Goal: Find specific page/section: Find specific page/section

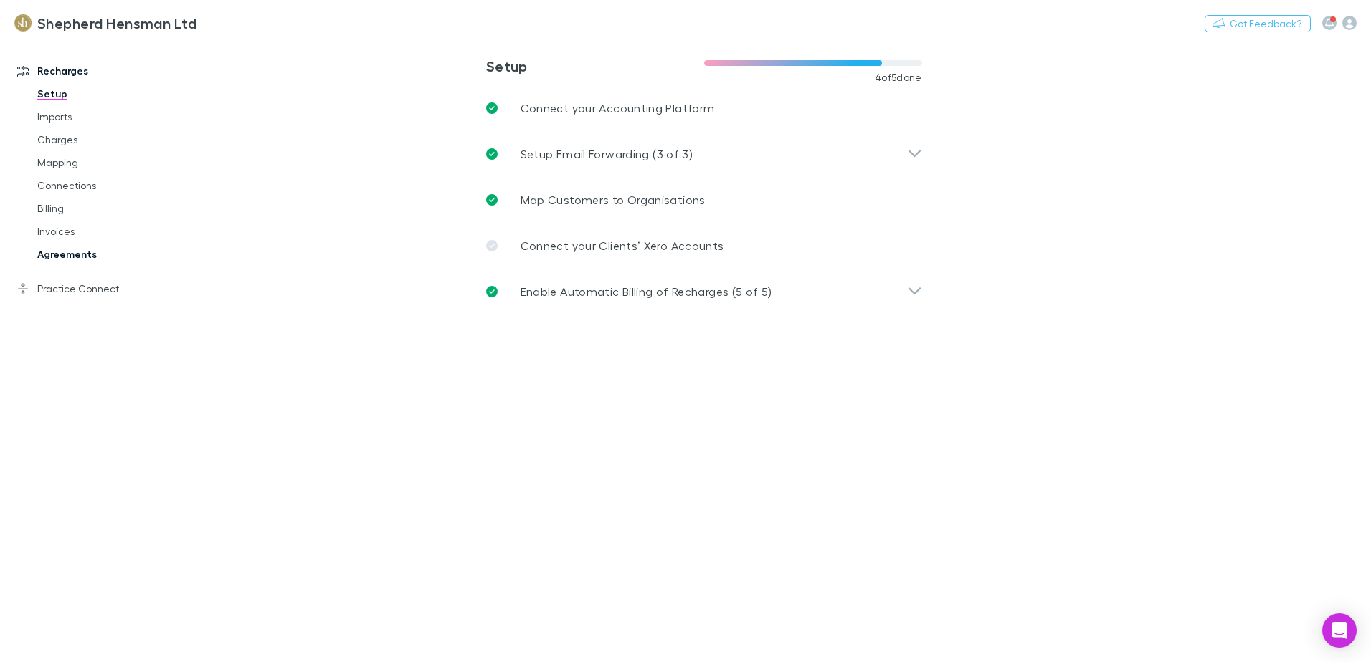
click at [63, 261] on link "Agreements" at bounding box center [108, 254] width 171 height 23
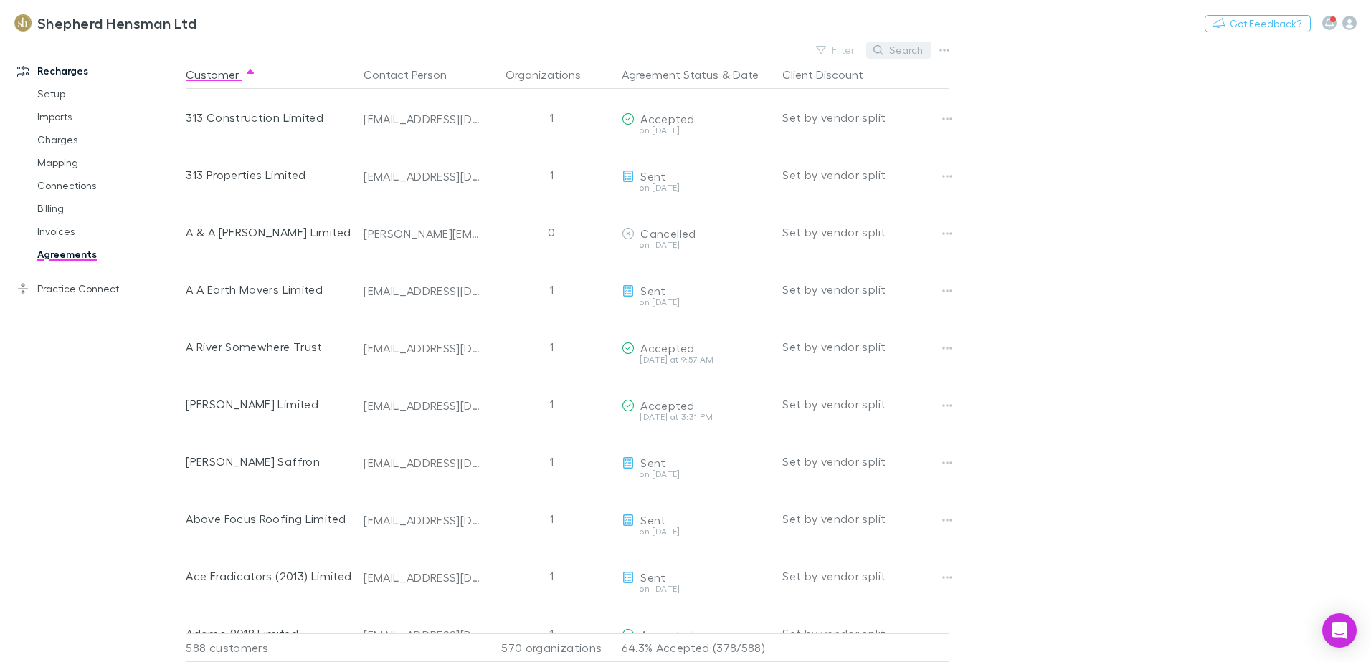
click at [892, 47] on button "Search" at bounding box center [898, 50] width 65 height 17
click at [881, 49] on input "text" at bounding box center [874, 50] width 72 height 20
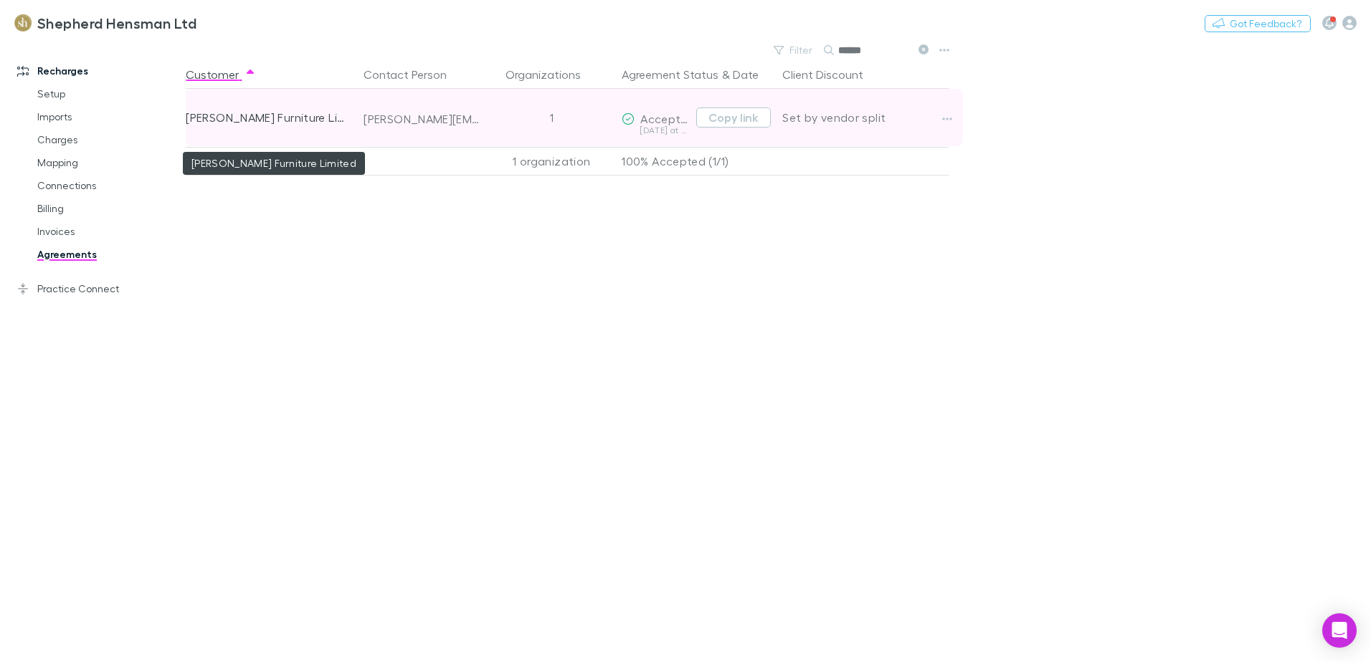
type input "******"
click at [299, 128] on div "[PERSON_NAME] Furniture Limited" at bounding box center [269, 117] width 166 height 57
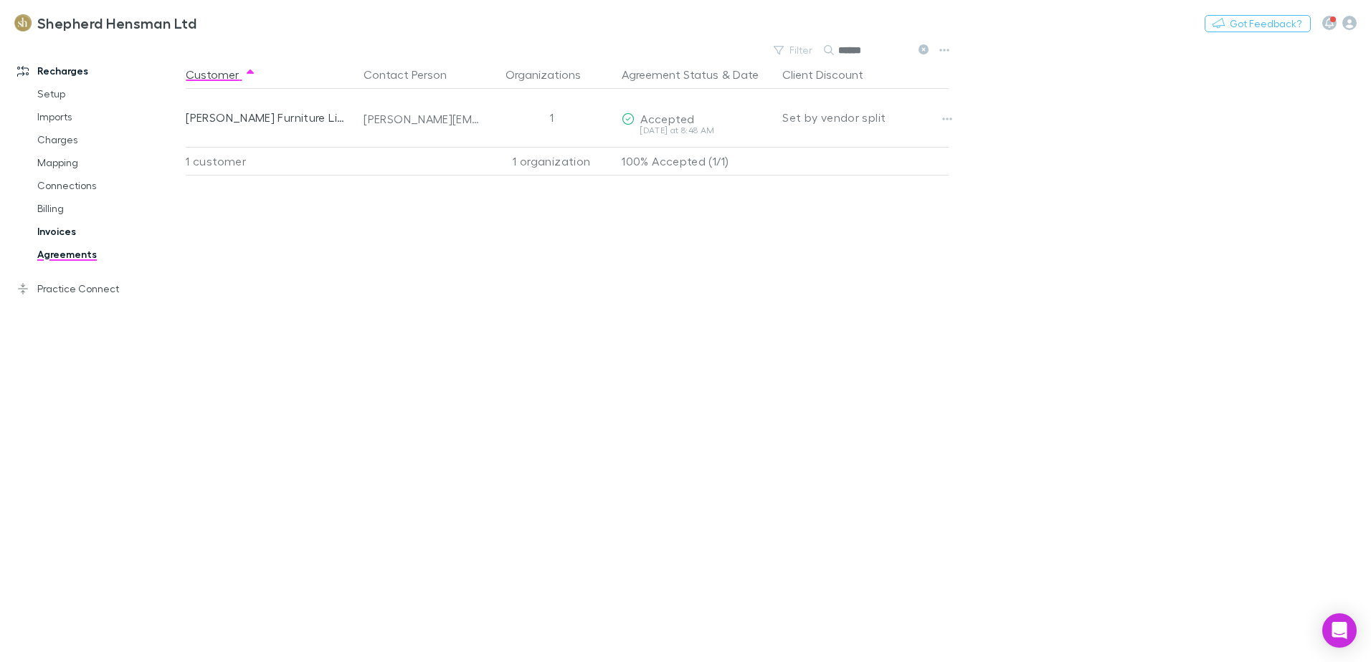
click at [66, 232] on link "Invoices" at bounding box center [108, 231] width 171 height 23
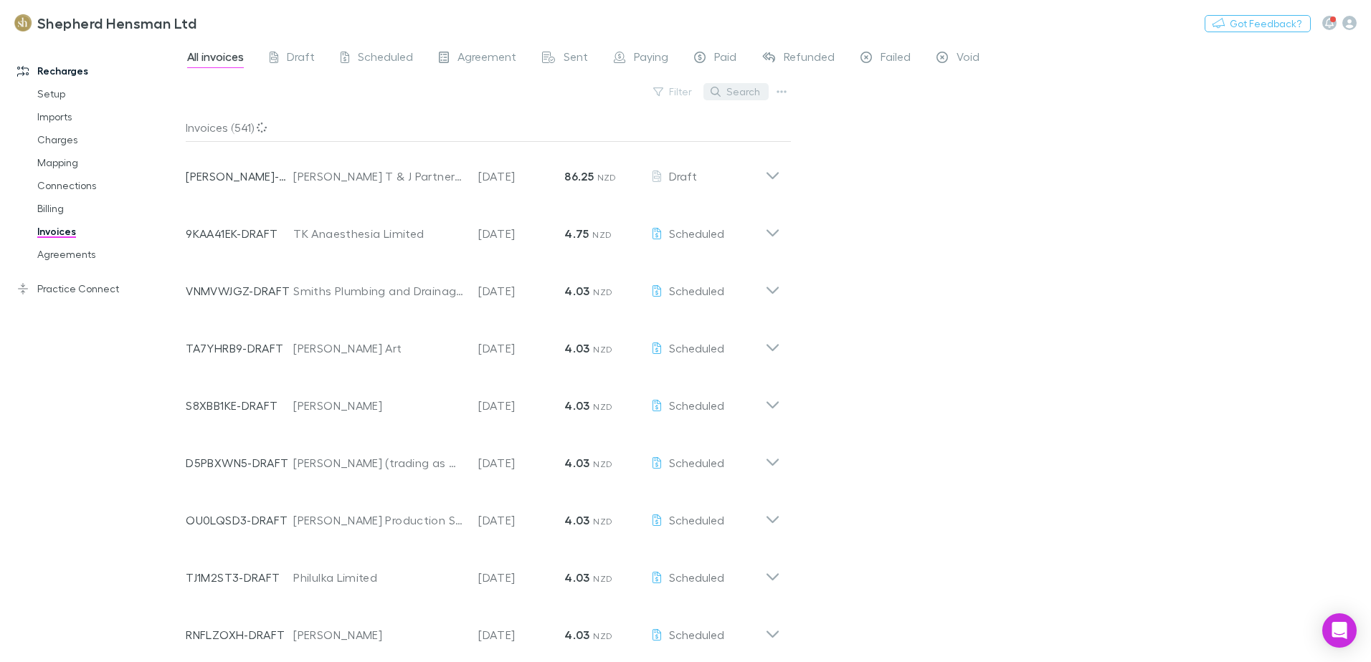
click at [736, 92] on button "Search" at bounding box center [735, 91] width 65 height 17
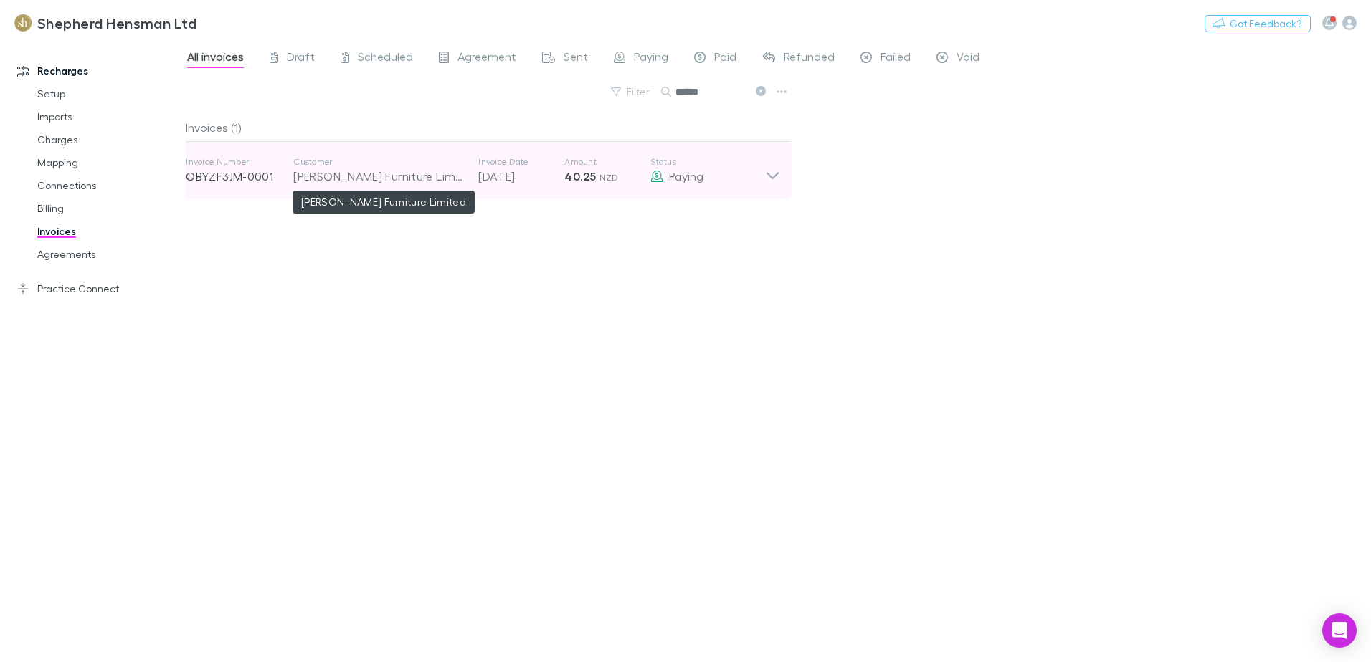
click at [348, 173] on div "[PERSON_NAME] Furniture Limited" at bounding box center [378, 176] width 171 height 17
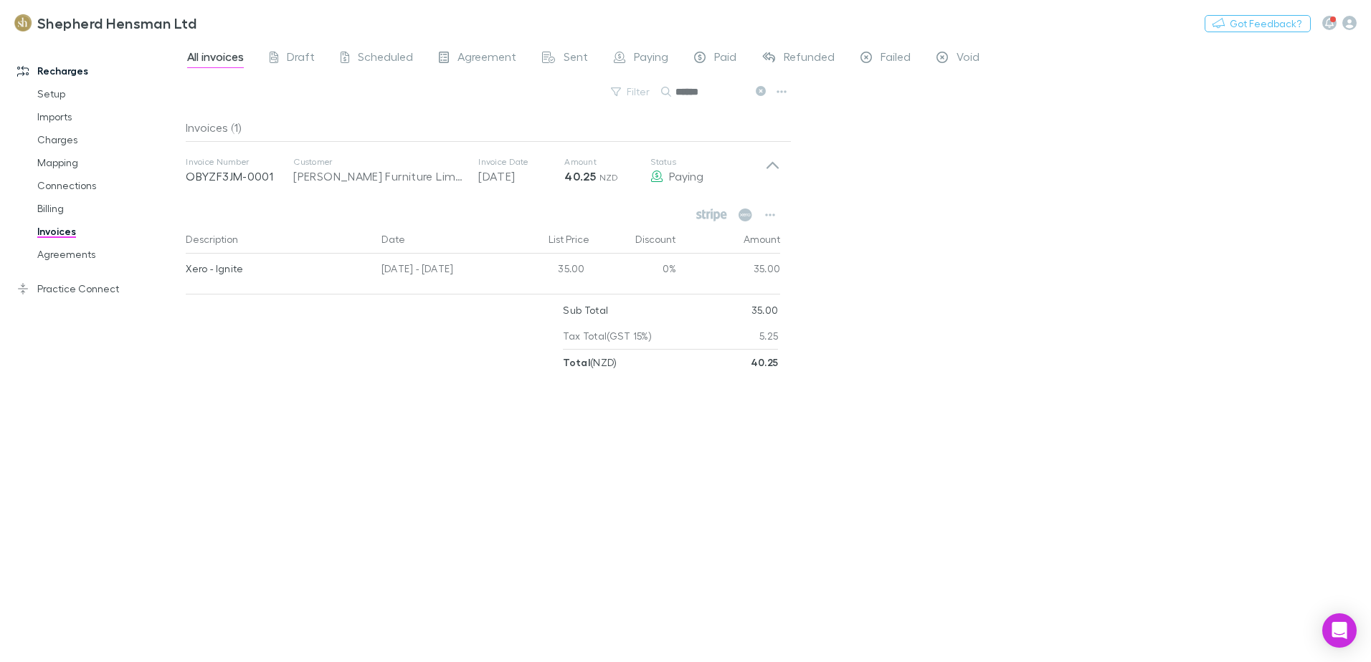
click at [979, 539] on div "All invoices Draft Scheduled Agreement Sent Paying Paid Refunded Failed Void Fi…" at bounding box center [778, 351] width 1185 height 622
click at [730, 91] on input "******" at bounding box center [711, 92] width 72 height 20
type input "*"
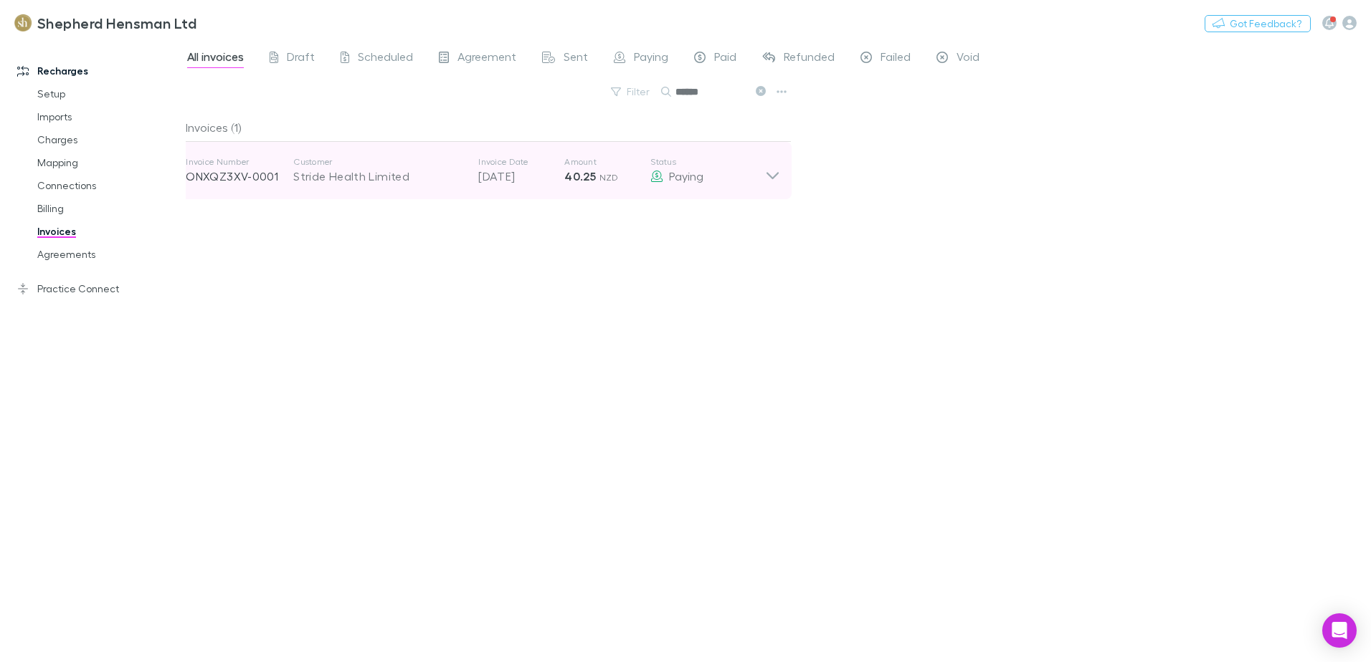
click at [397, 181] on div "Stride Health Limited" at bounding box center [378, 176] width 171 height 17
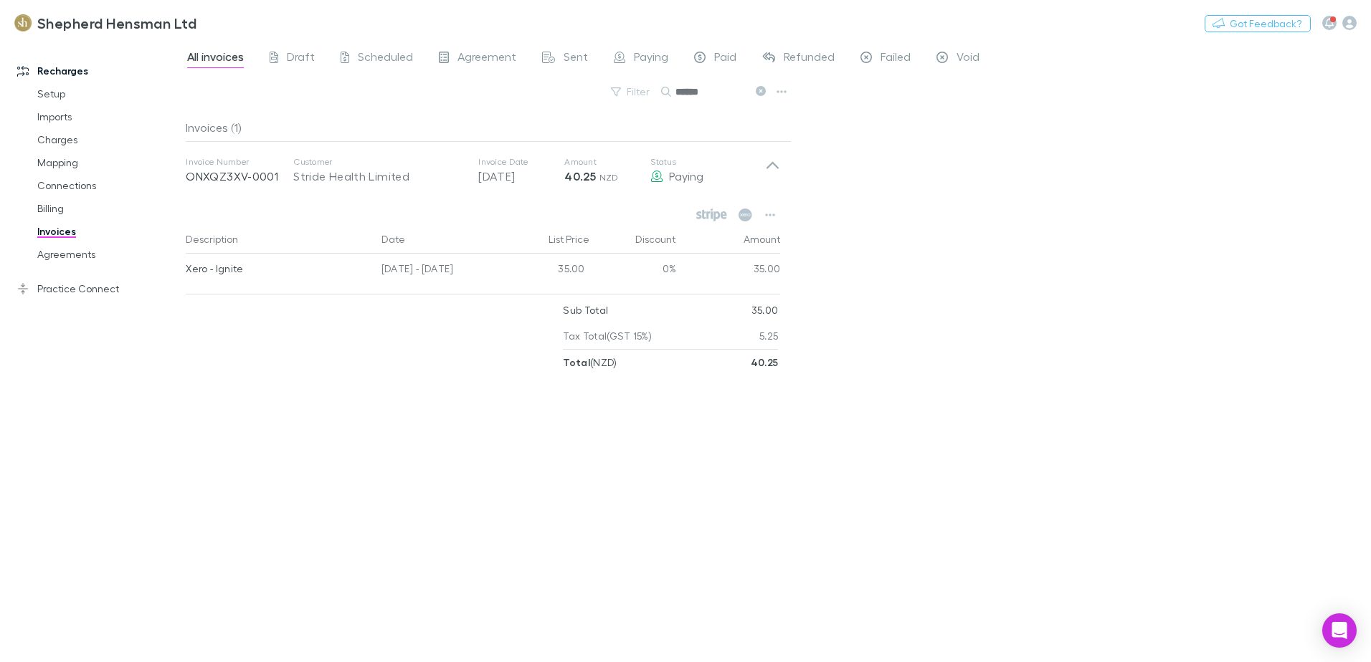
click at [704, 96] on input "******" at bounding box center [711, 92] width 72 height 20
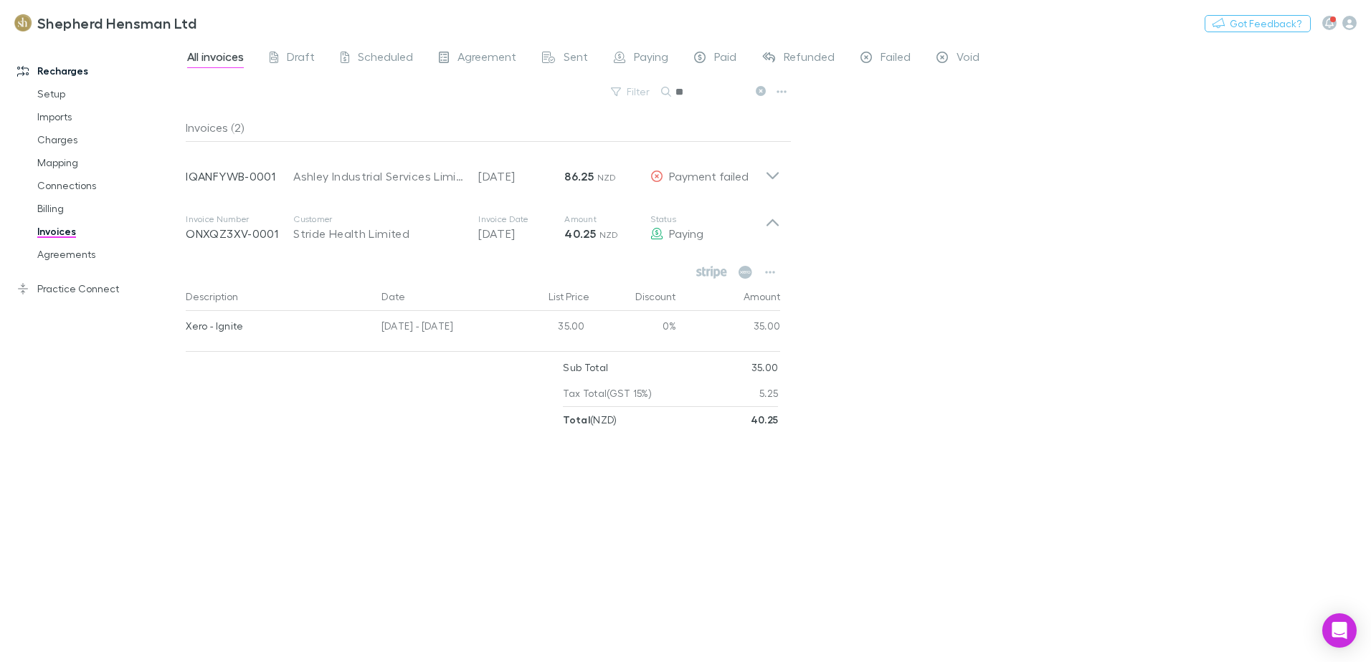
type input "*"
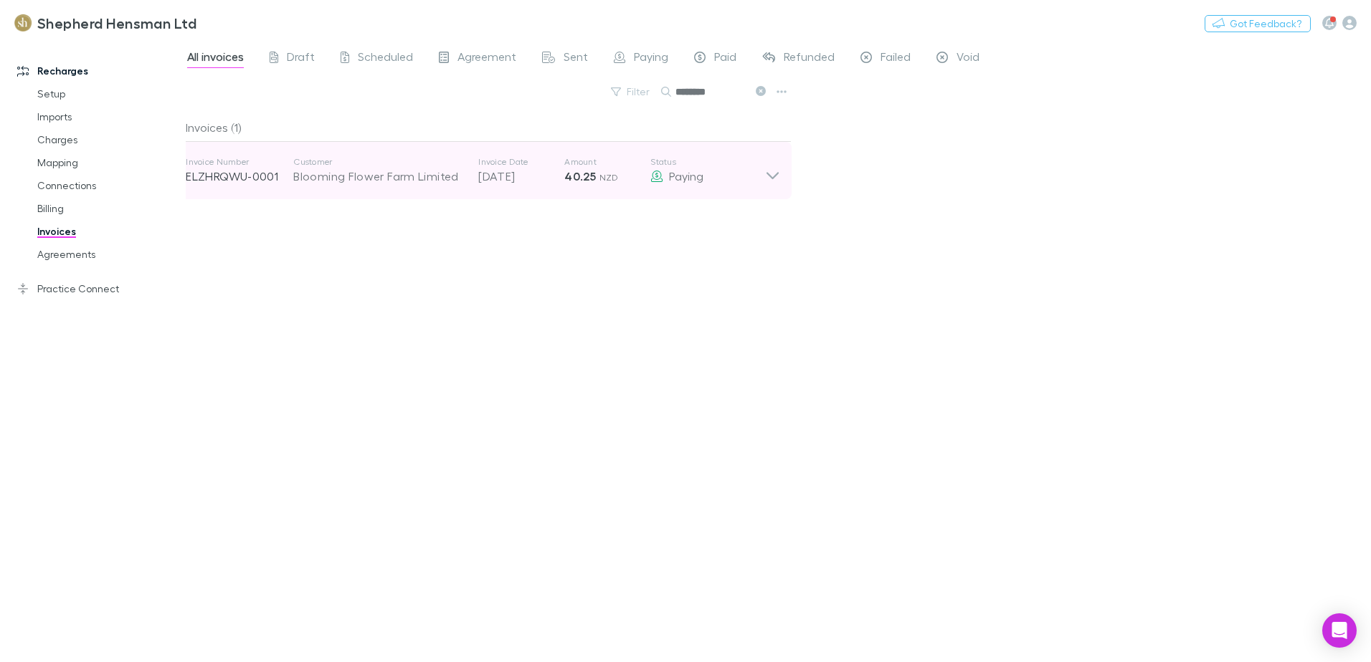
type input "********"
click at [444, 181] on div "Blooming Flower Farm Limited" at bounding box center [378, 176] width 171 height 17
click at [262, 178] on p "ELZHRQWU-0001" at bounding box center [240, 176] width 108 height 17
click at [767, 173] on icon at bounding box center [772, 175] width 12 height 7
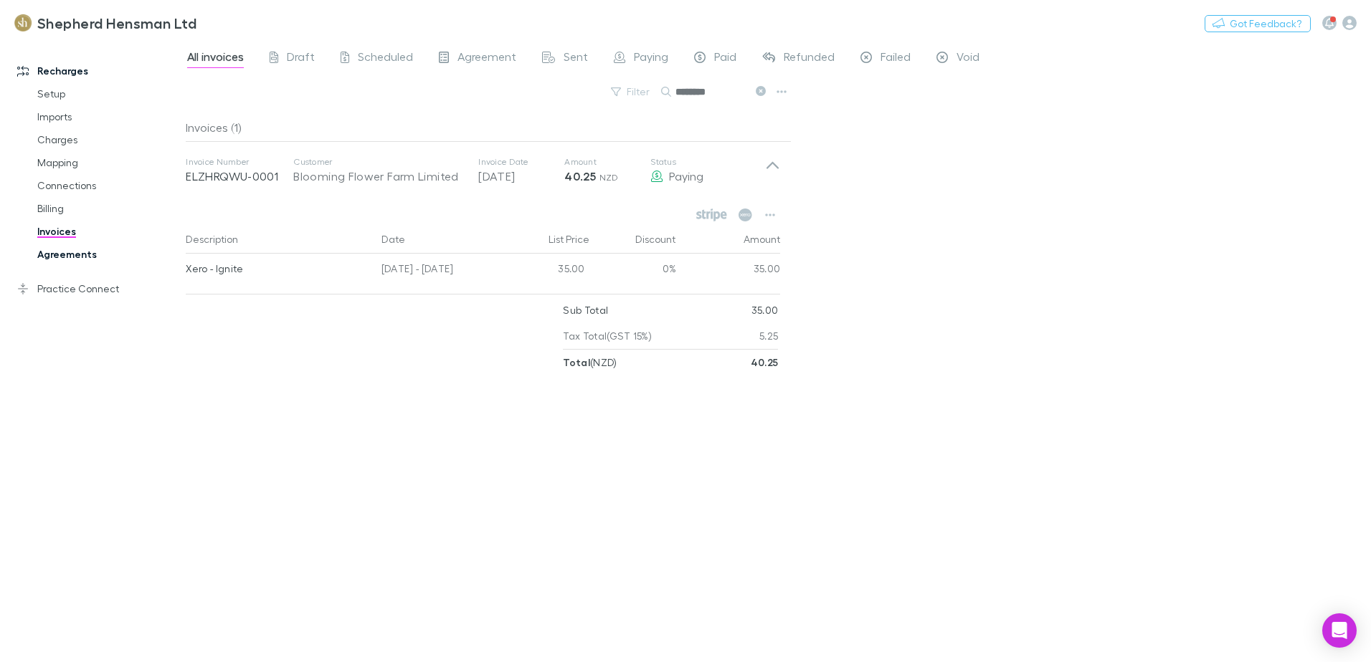
click at [67, 247] on link "Agreements" at bounding box center [108, 254] width 171 height 23
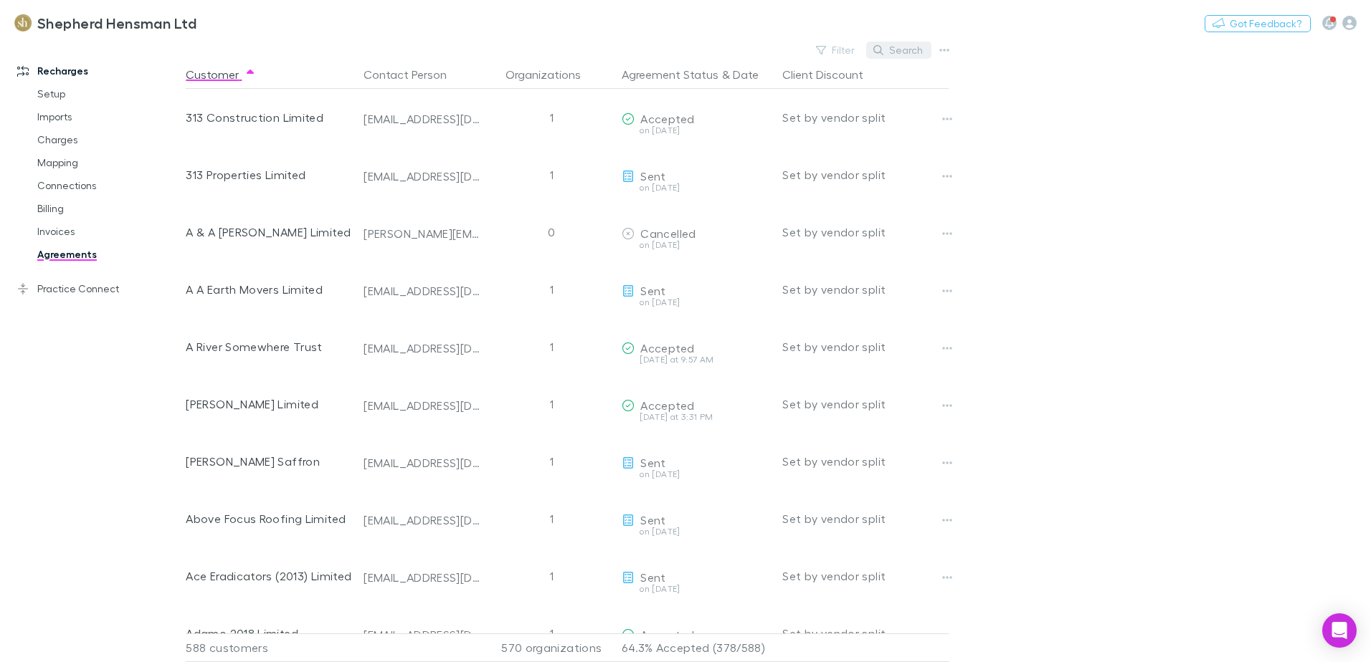
click at [905, 47] on button "Search" at bounding box center [898, 50] width 65 height 17
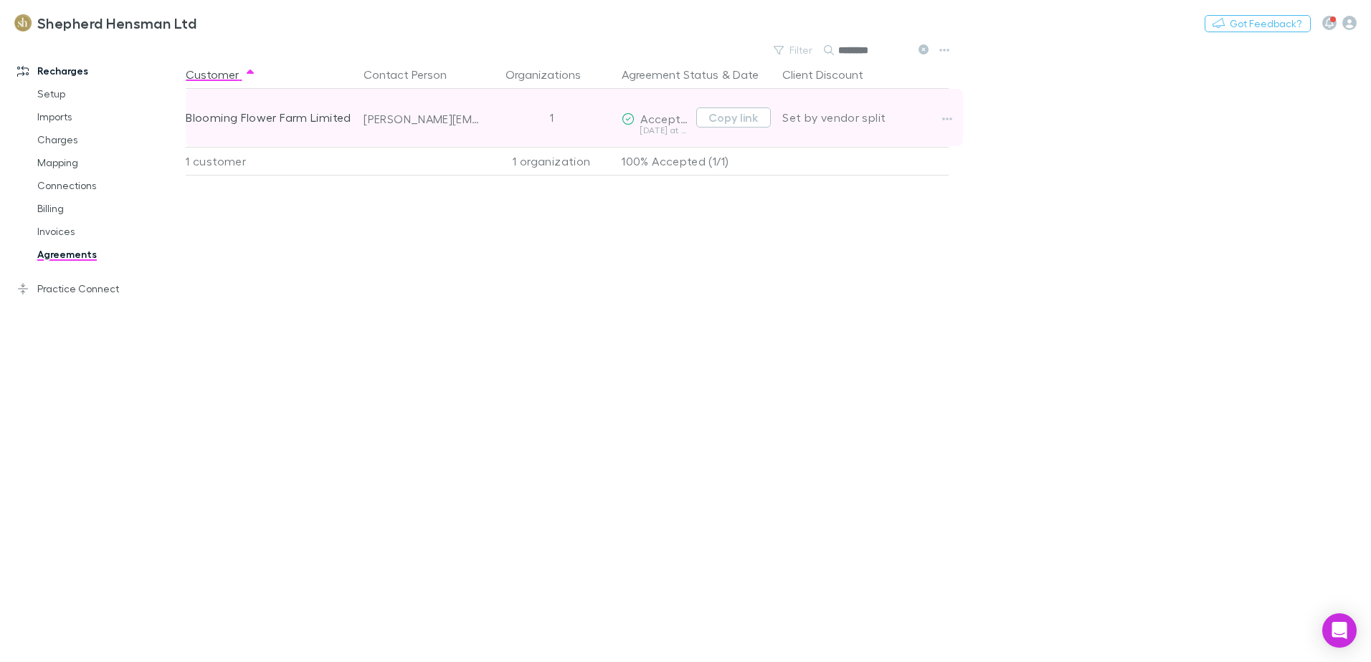
click at [361, 115] on div "[PERSON_NAME][EMAIL_ADDRESS][PERSON_NAME][DOMAIN_NAME]" at bounding box center [422, 117] width 129 height 57
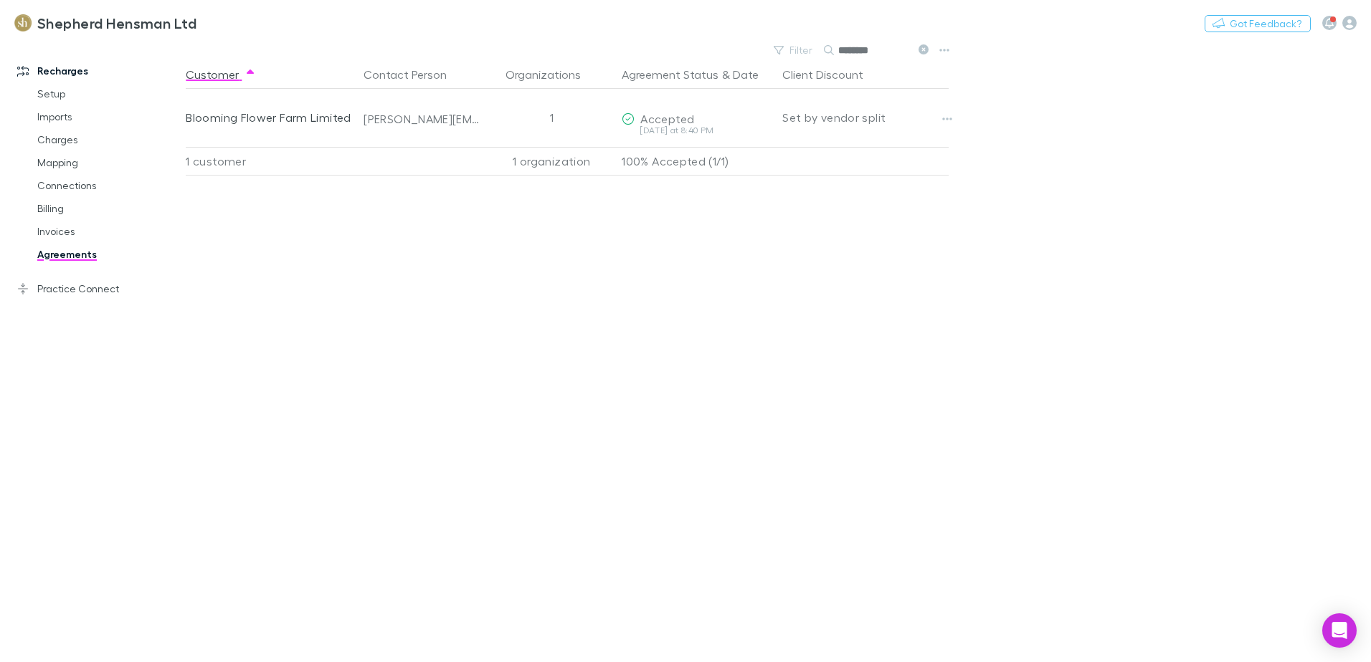
click at [75, 252] on link "Agreements" at bounding box center [108, 254] width 171 height 23
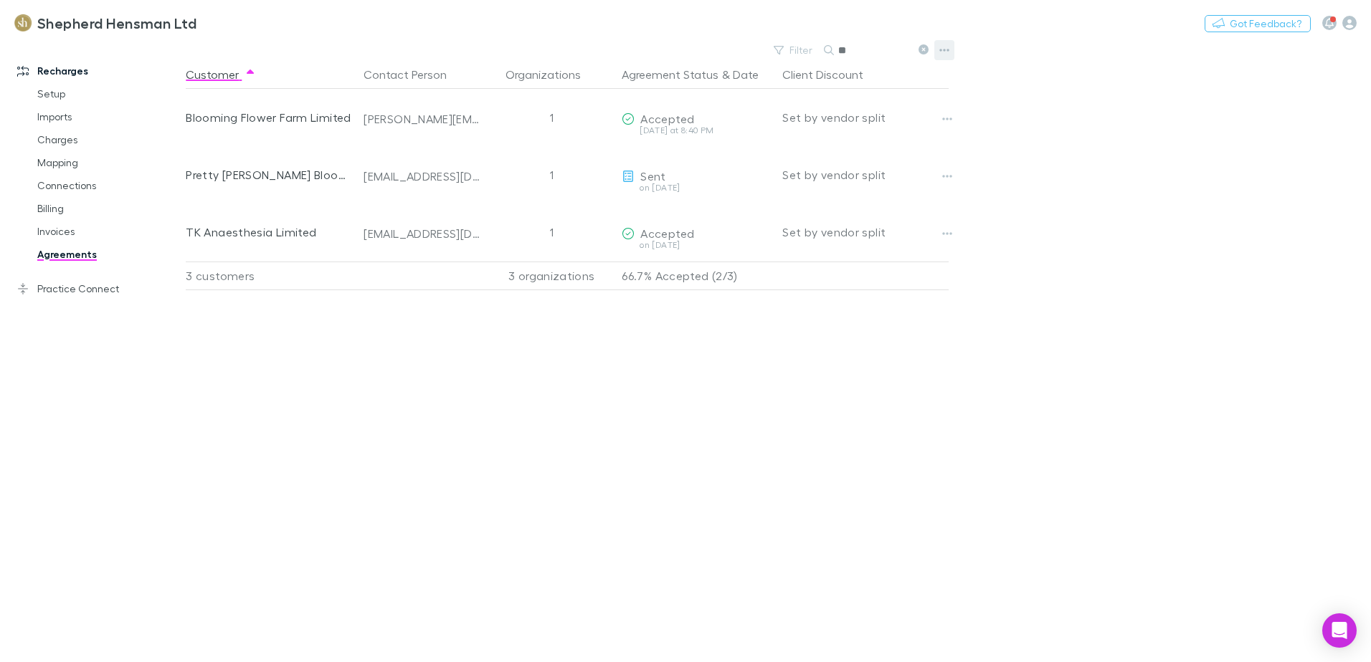
type input "*"
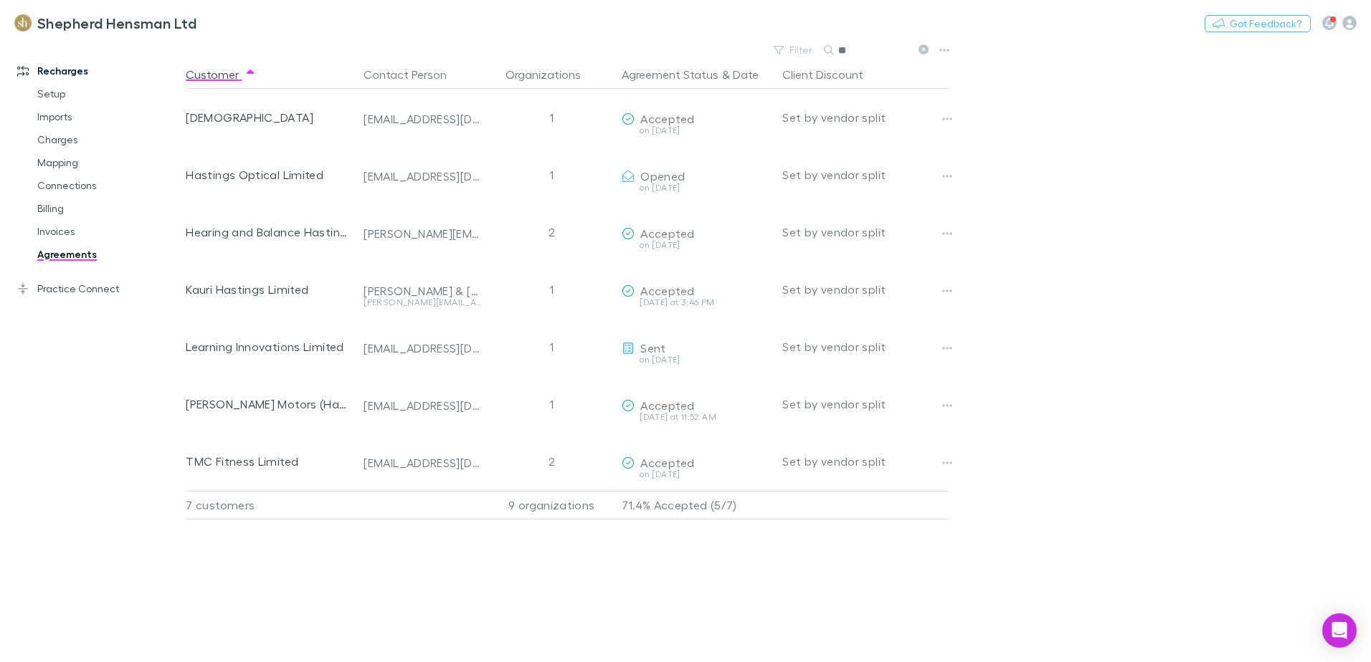
type input "*"
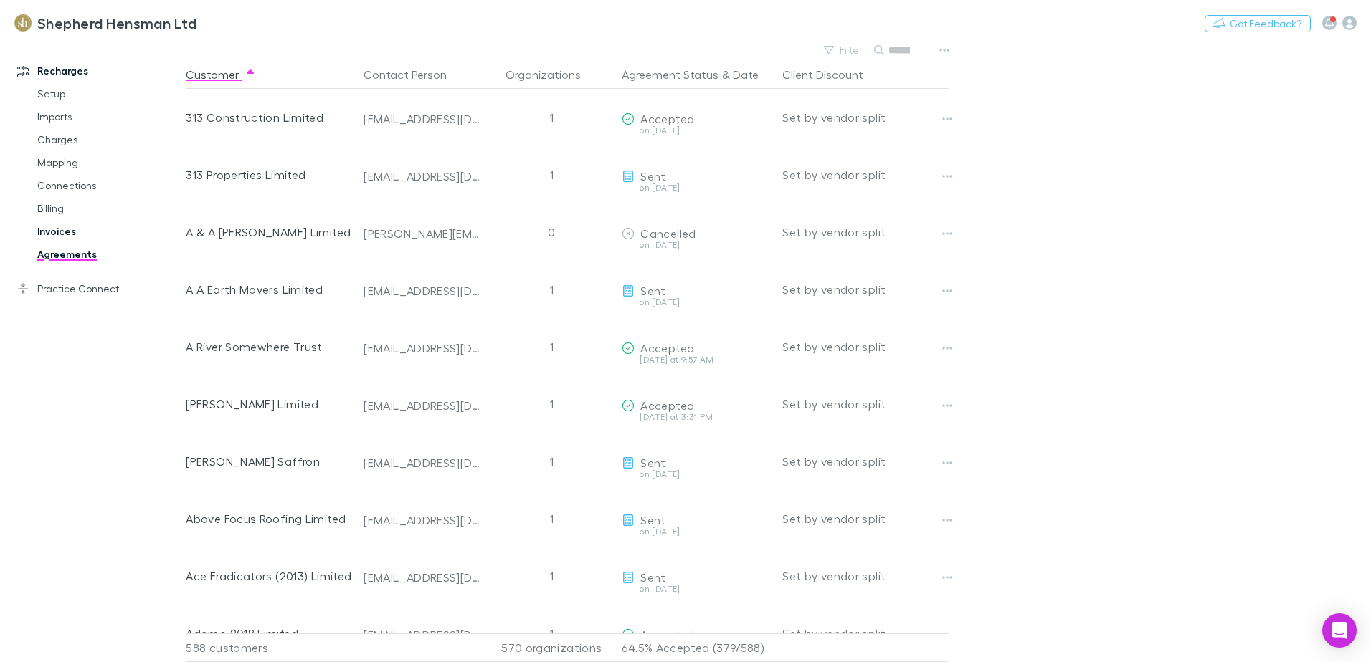
click at [49, 228] on link "Invoices" at bounding box center [108, 231] width 171 height 23
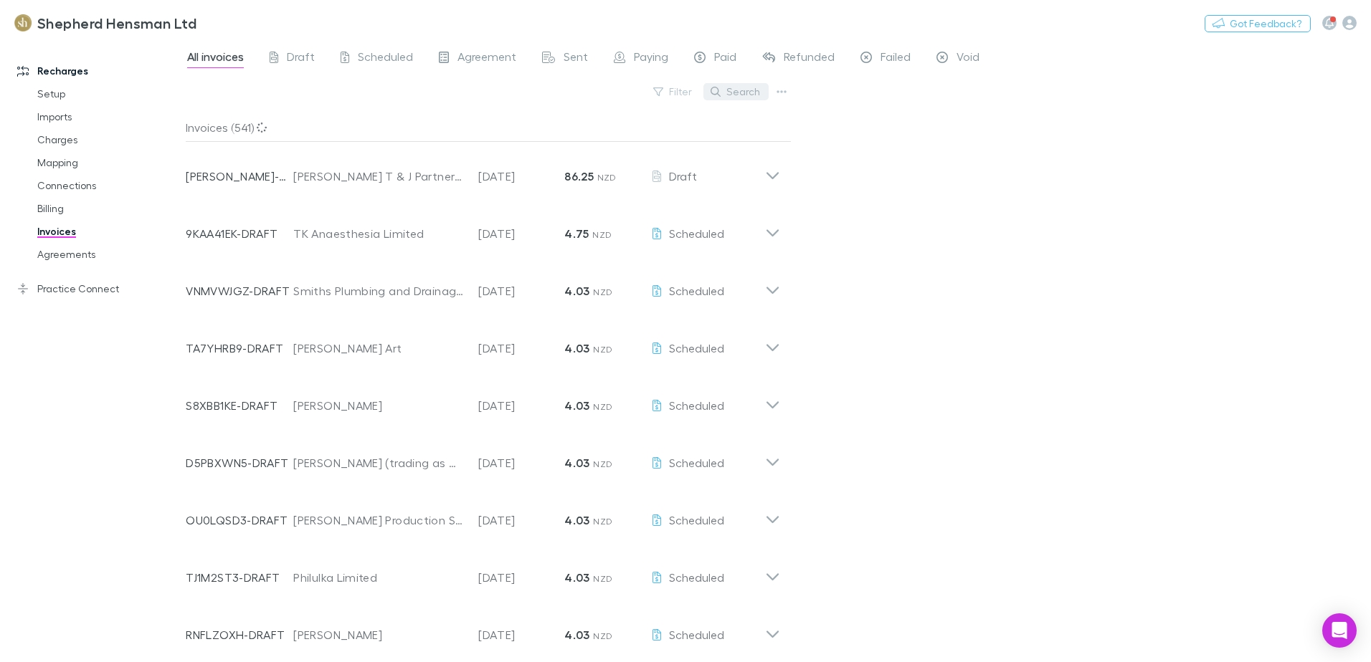
click at [748, 90] on button "Search" at bounding box center [735, 91] width 65 height 17
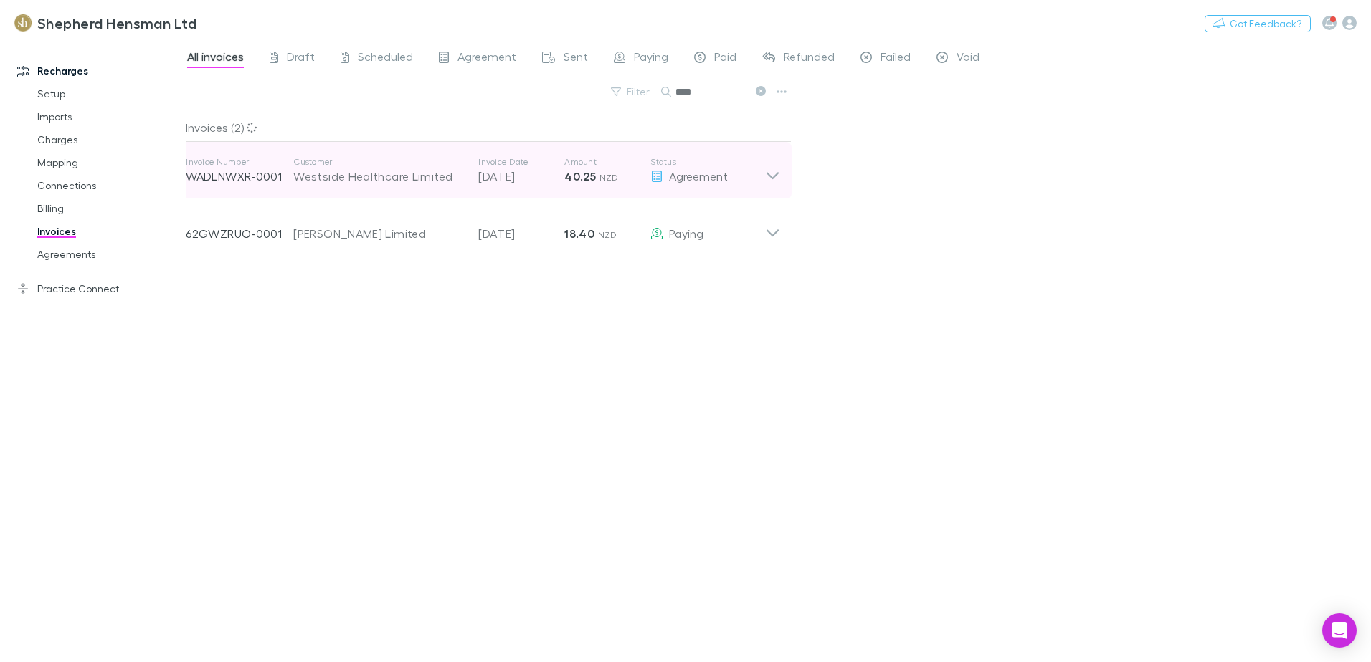
type input "****"
click at [421, 177] on div "Westside Healthcare Limited" at bounding box center [378, 176] width 171 height 17
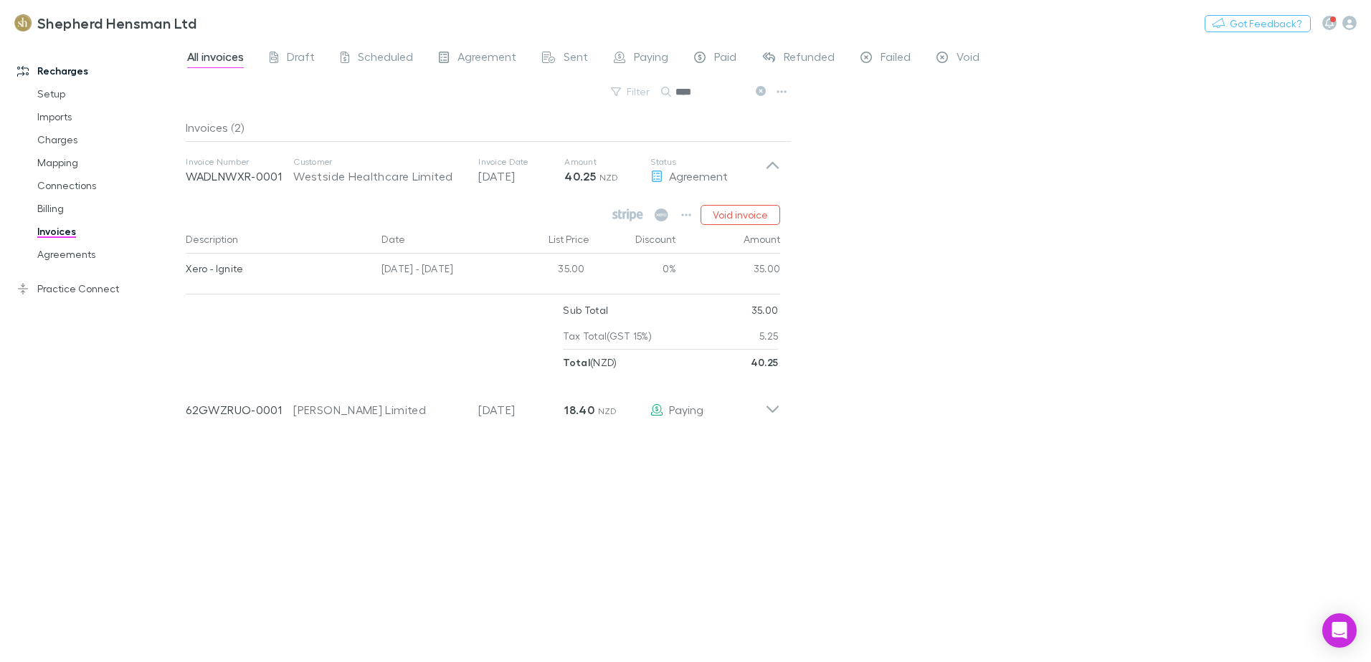
drag, startPoint x: 900, startPoint y: 518, endPoint x: 551, endPoint y: 353, distance: 386.4
click at [900, 518] on div "All invoices Draft Scheduled Agreement Sent Paying Paid Refunded Failed Void Fi…" at bounding box center [778, 351] width 1185 height 622
click at [69, 254] on link "Agreements" at bounding box center [108, 254] width 171 height 23
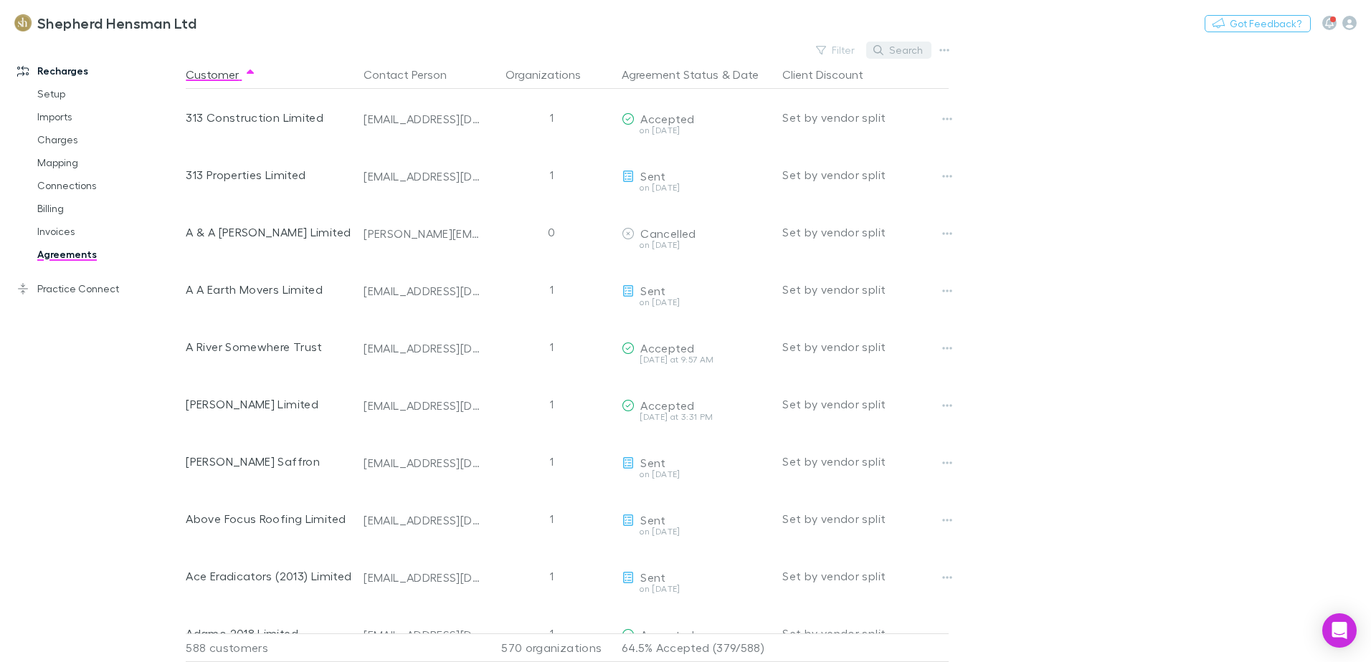
click at [896, 52] on button "Search" at bounding box center [898, 50] width 65 height 17
click at [895, 51] on input "text" at bounding box center [874, 50] width 72 height 20
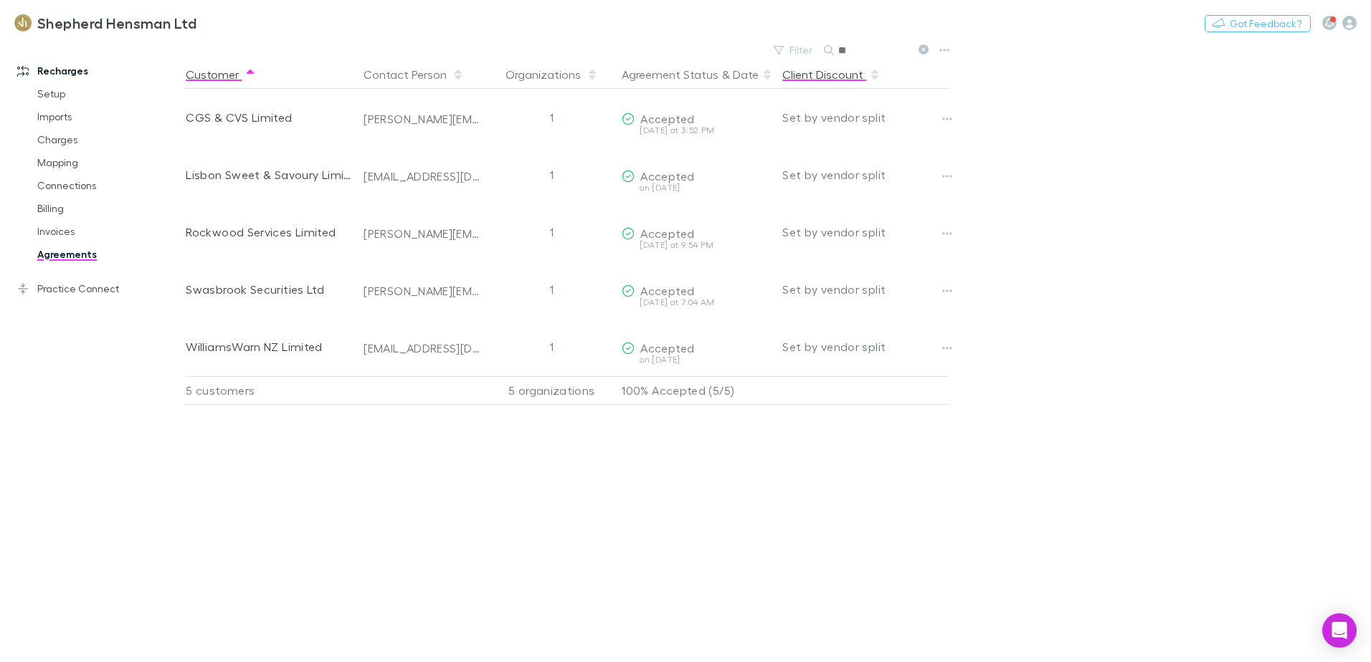
type input "*"
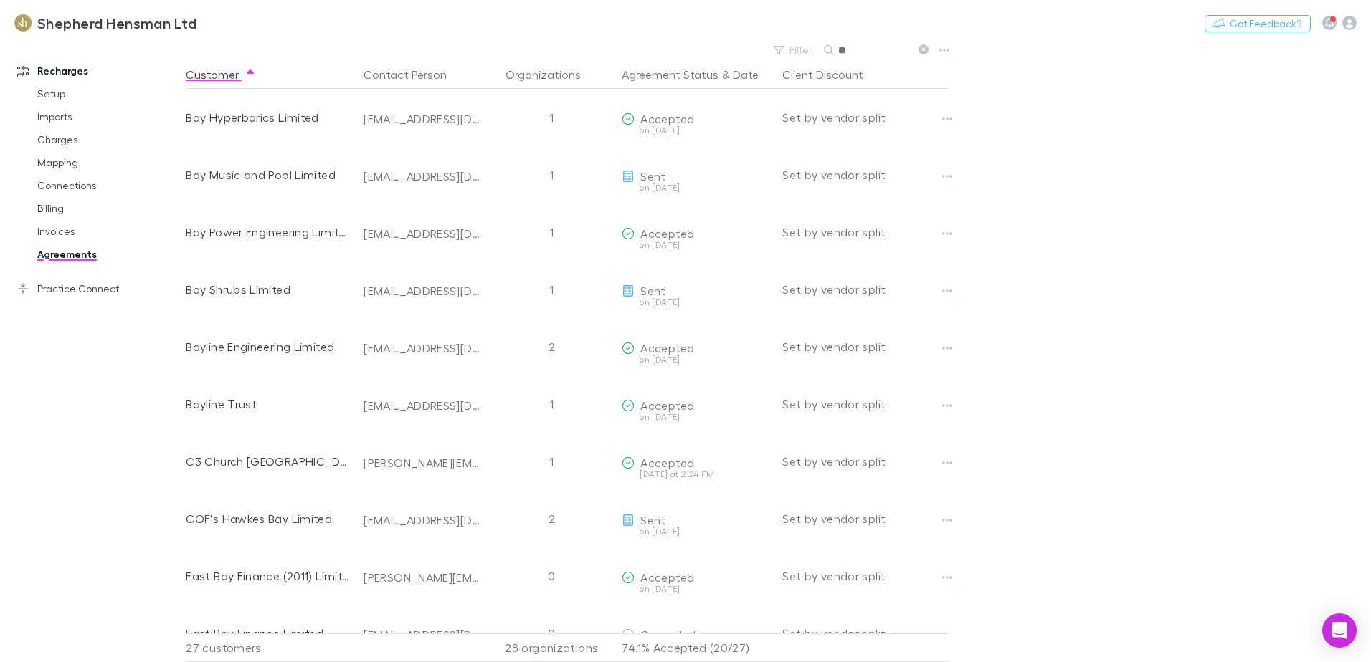
type input "*"
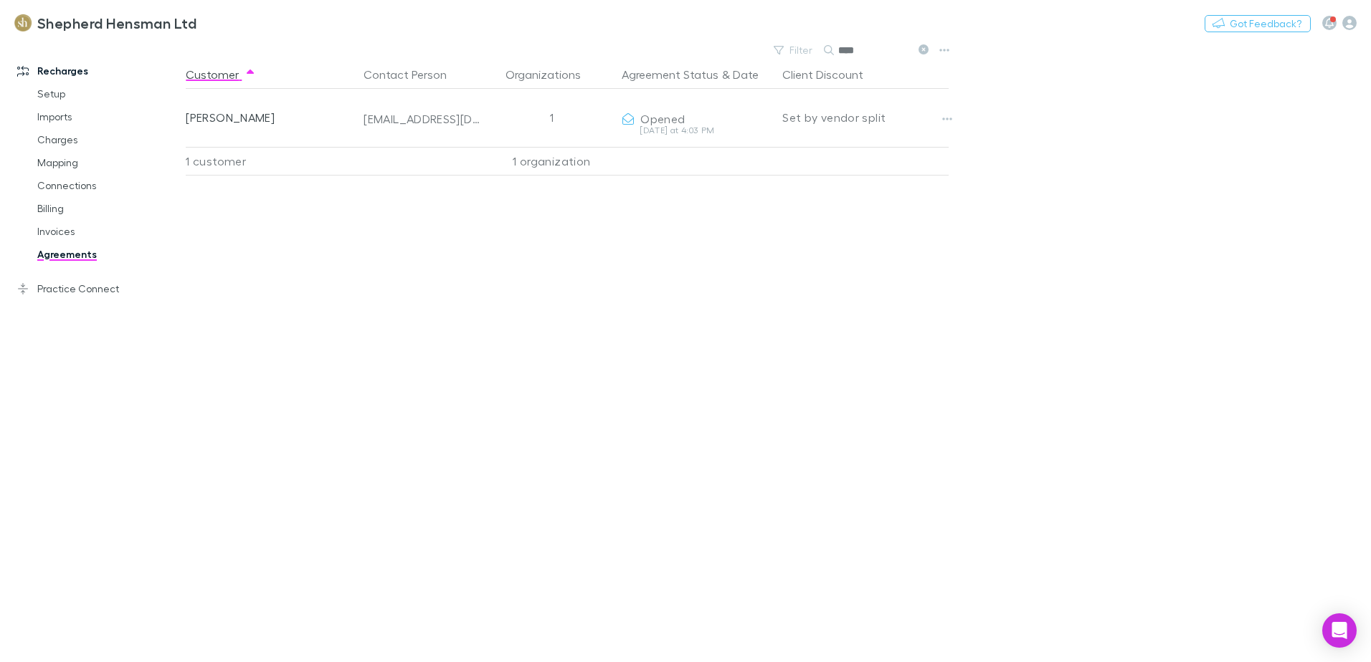
type input "****"
